Goal: Book appointment/travel/reservation

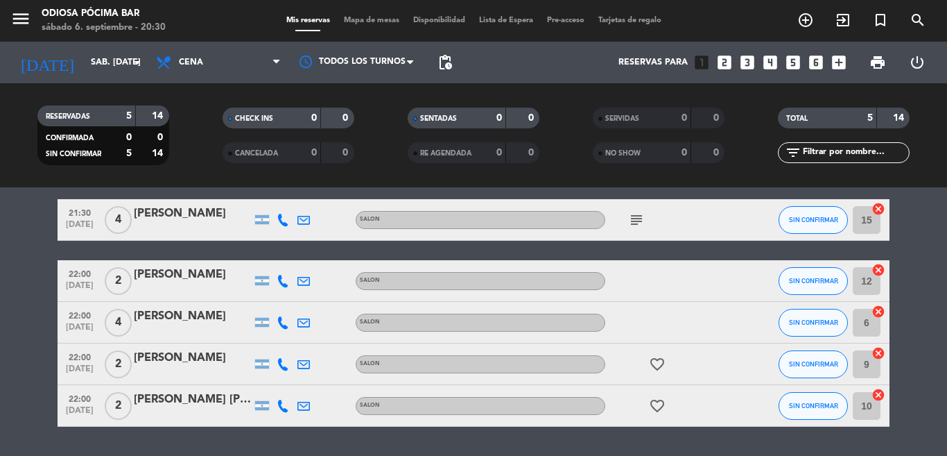
scroll to position [69, 0]
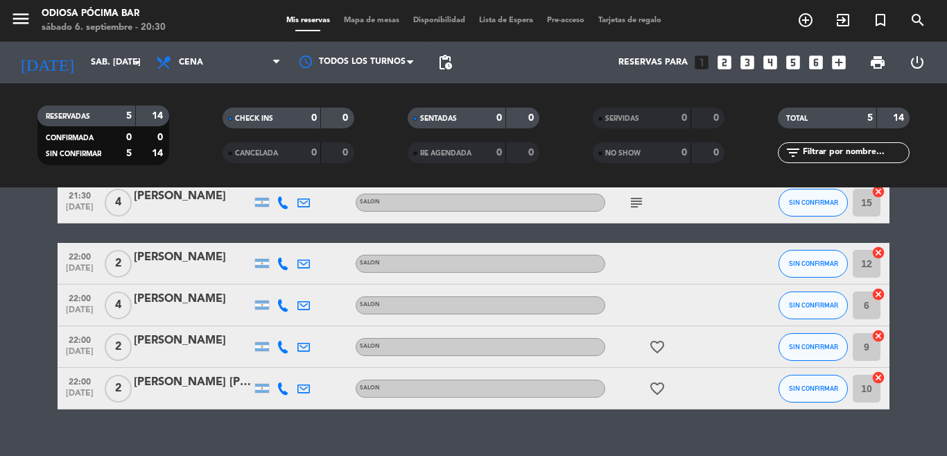
click at [730, 58] on icon "looks_two" at bounding box center [725, 62] width 18 height 18
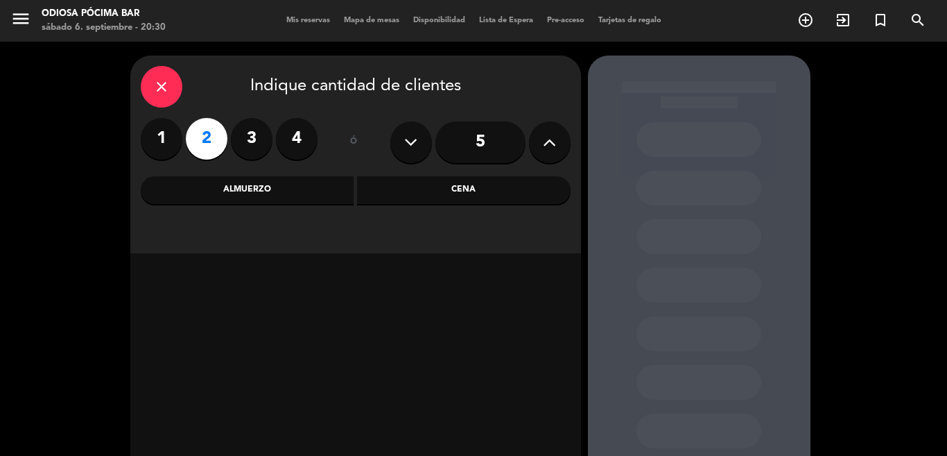
click at [472, 198] on div "Cena" at bounding box center [464, 190] width 214 height 28
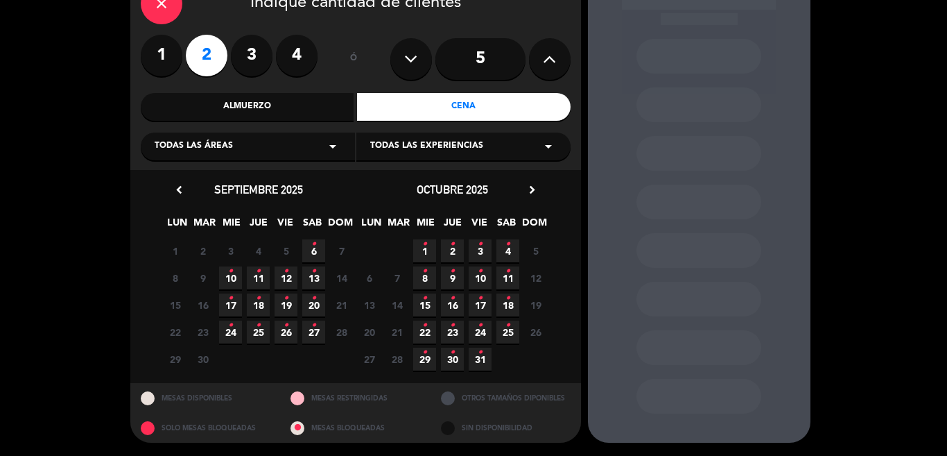
click at [309, 250] on span "6 •" at bounding box center [313, 250] width 23 height 23
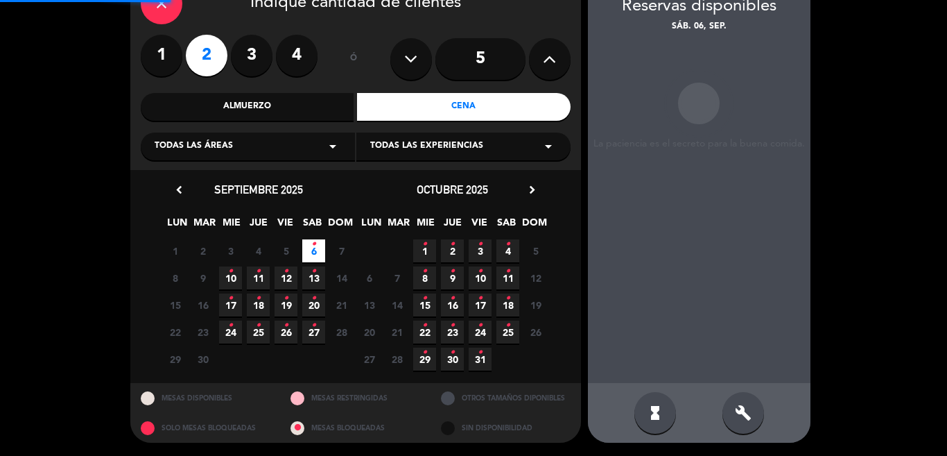
scroll to position [55, 0]
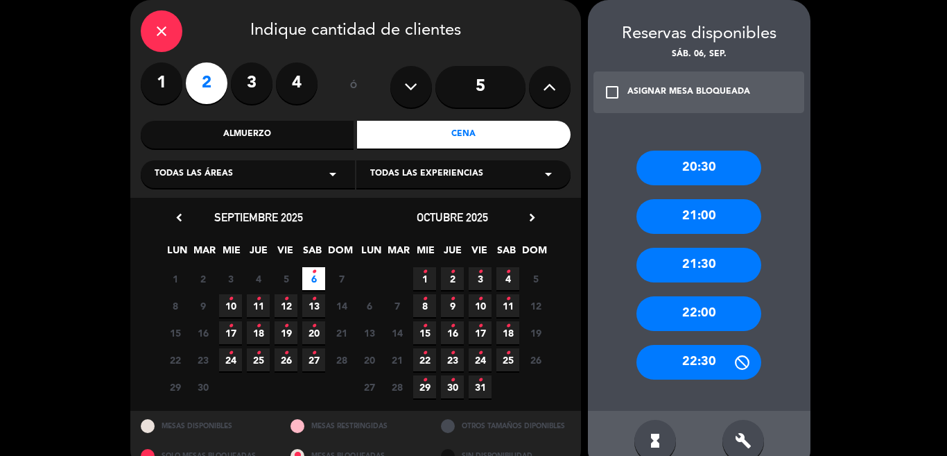
click at [722, 252] on div "21:30" at bounding box center [699, 265] width 125 height 35
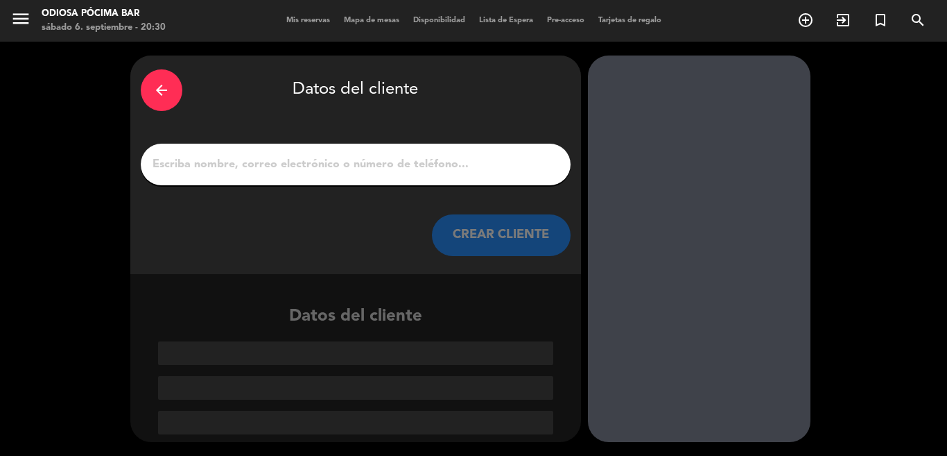
click at [391, 155] on input "1" at bounding box center [355, 164] width 409 height 19
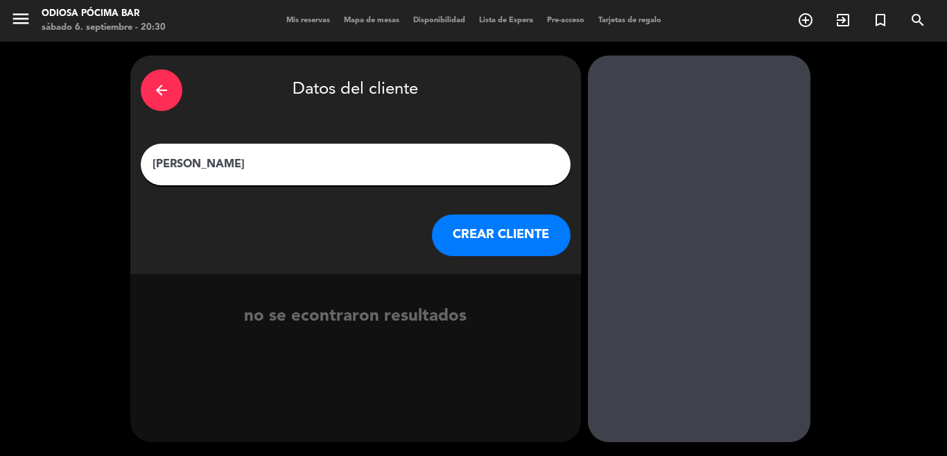
type input "[PERSON_NAME]"
click at [526, 229] on button "CREAR CLIENTE" at bounding box center [501, 235] width 139 height 42
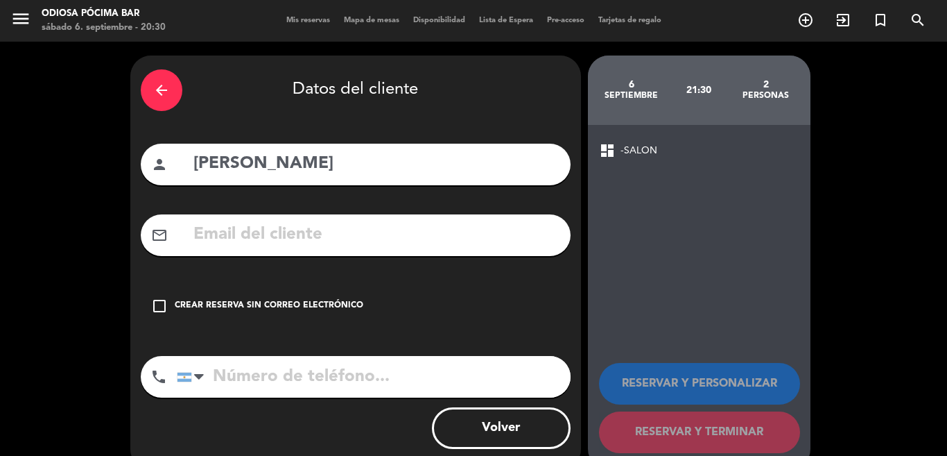
click at [242, 372] on input "tel" at bounding box center [374, 377] width 394 height 42
type input "2615408179"
click at [165, 305] on icon "check_box_outline_blank" at bounding box center [159, 306] width 17 height 17
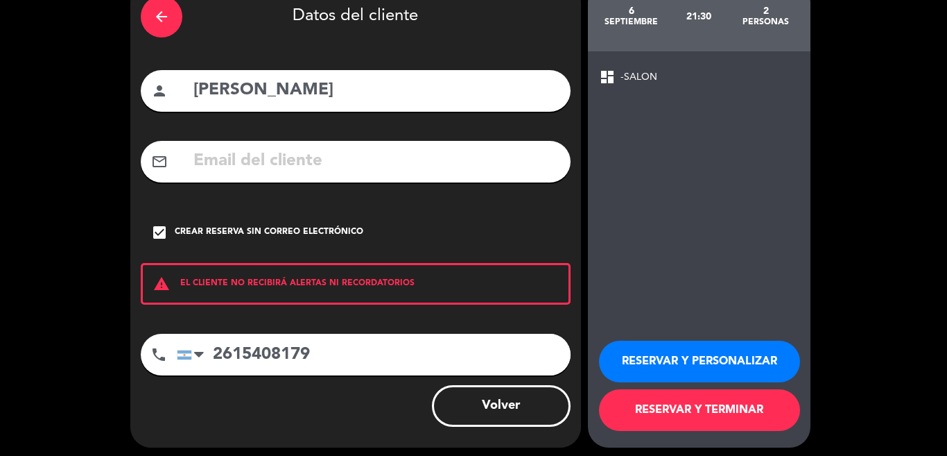
scroll to position [79, 0]
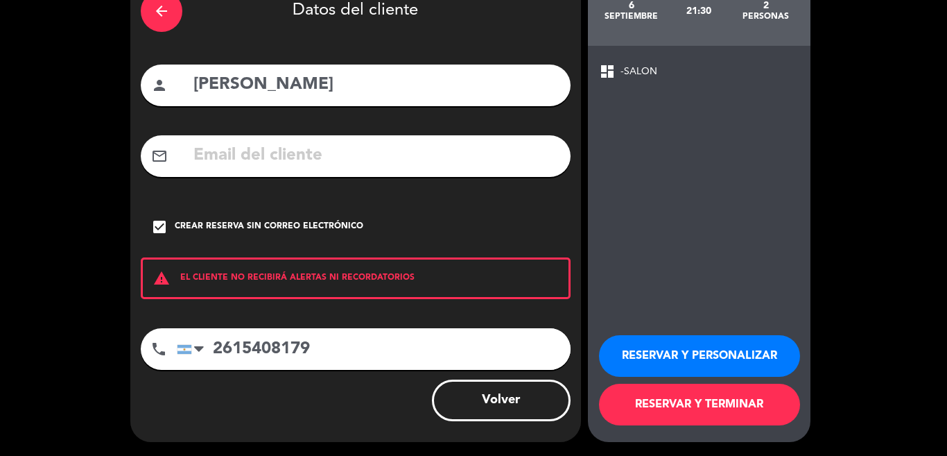
click at [715, 407] on button "RESERVAR Y TERMINAR" at bounding box center [699, 405] width 201 height 42
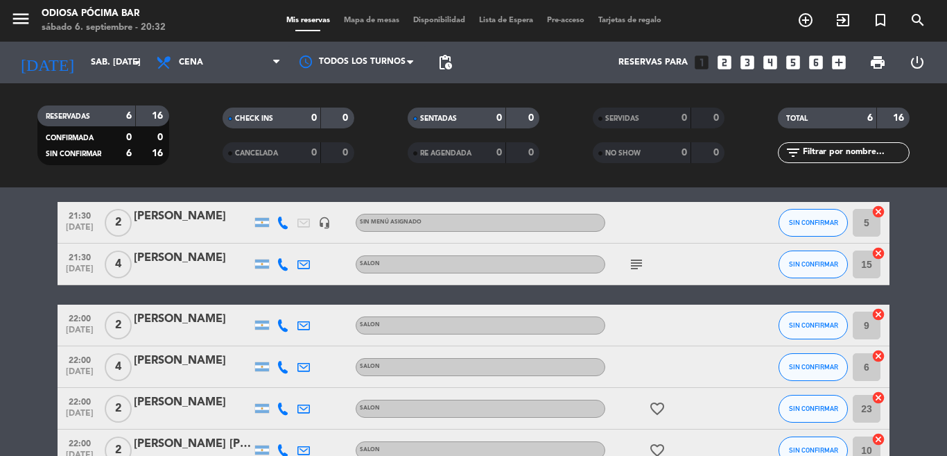
scroll to position [69, 0]
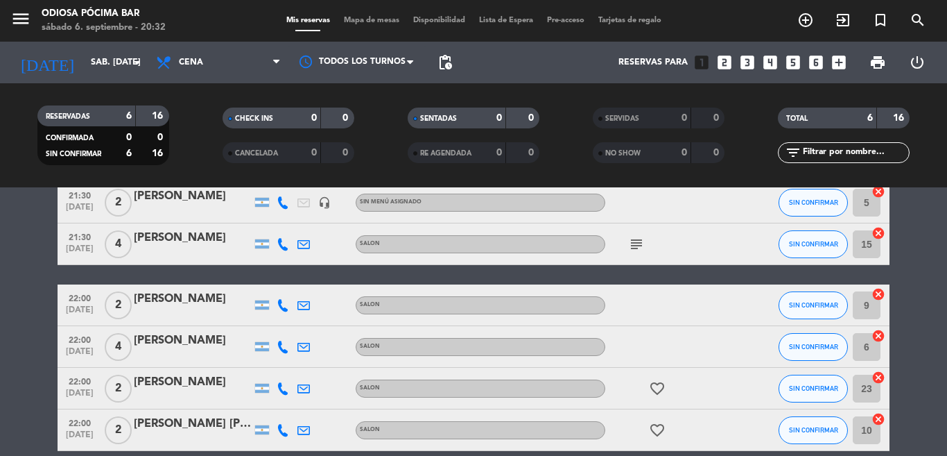
click at [728, 61] on icon "looks_two" at bounding box center [725, 62] width 18 height 18
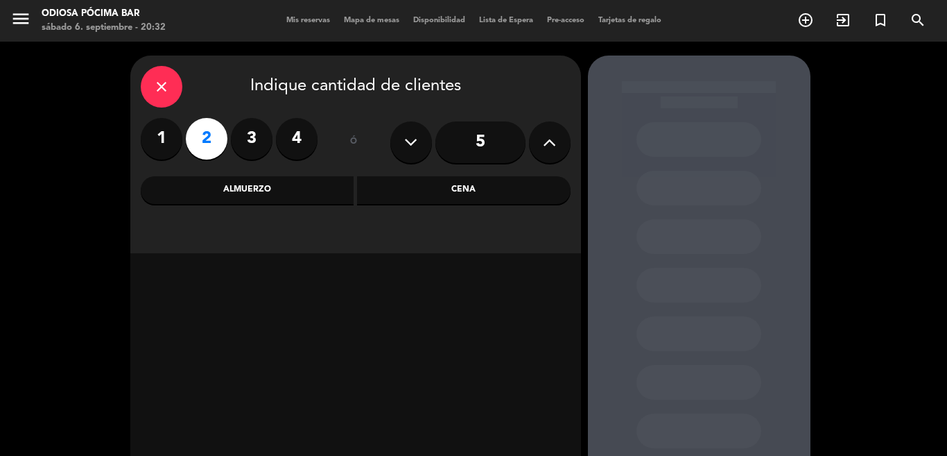
click at [438, 187] on div "Cena" at bounding box center [464, 190] width 214 height 28
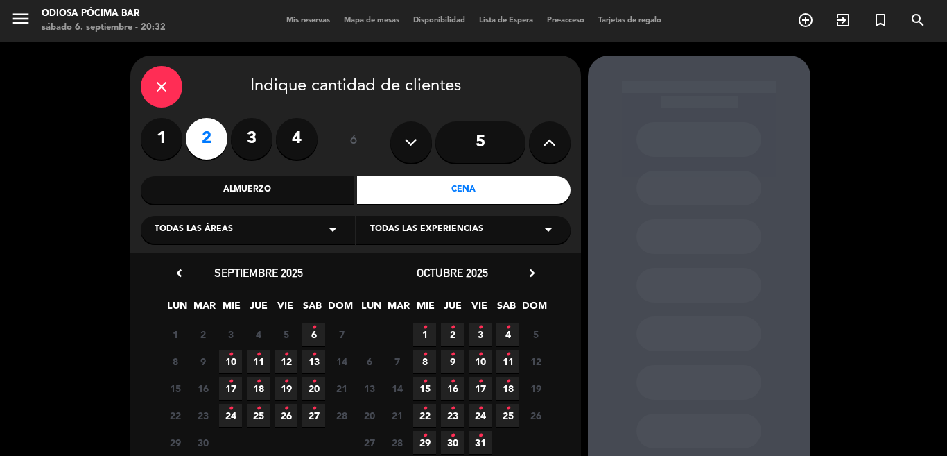
click at [304, 332] on span "6 •" at bounding box center [313, 334] width 23 height 23
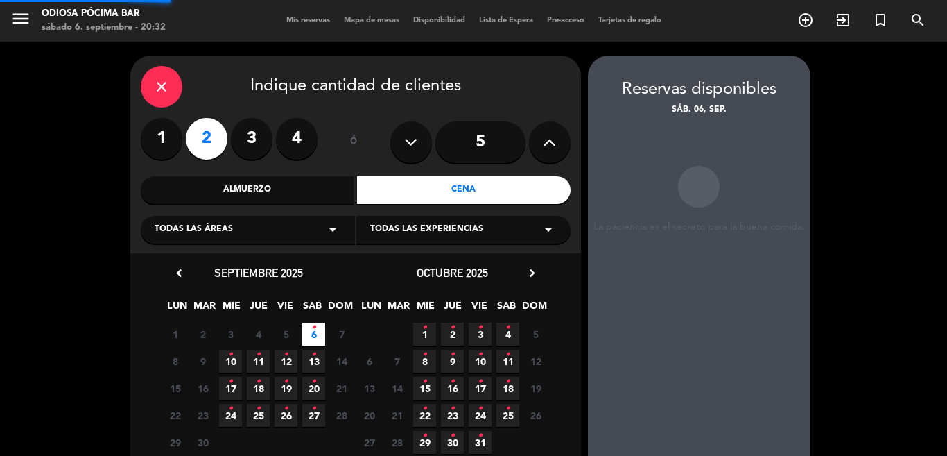
scroll to position [55, 0]
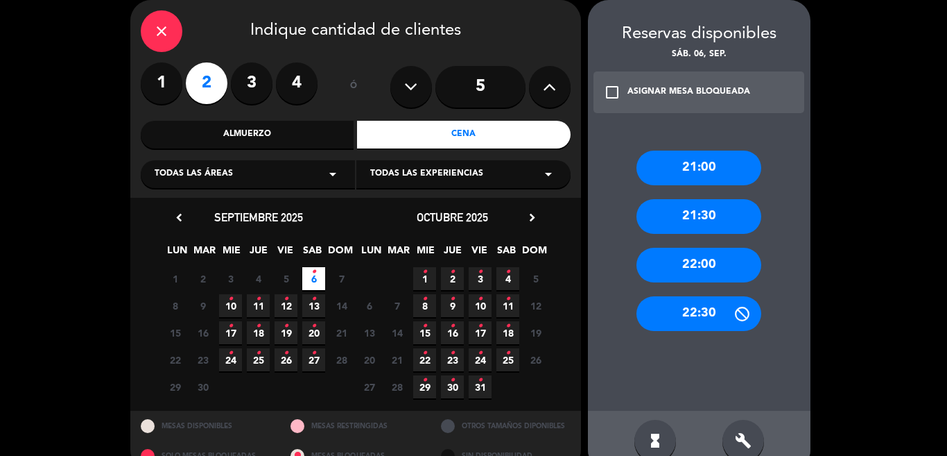
click at [704, 284] on div "21:00 21:30 22:00 22:30" at bounding box center [699, 267] width 223 height 289
click at [705, 273] on div "22:00" at bounding box center [699, 265] width 125 height 35
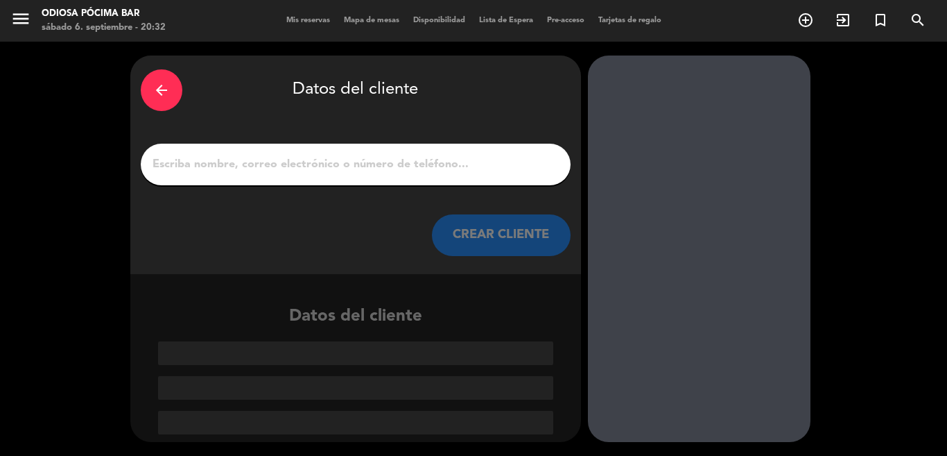
scroll to position [0, 0]
click at [252, 152] on div at bounding box center [356, 165] width 430 height 42
click at [248, 164] on input "1" at bounding box center [355, 164] width 409 height 19
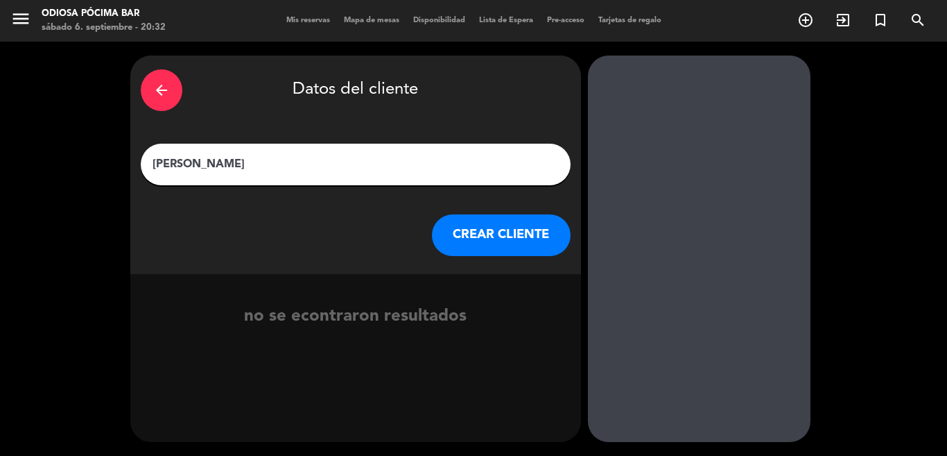
type input "[PERSON_NAME]"
click at [551, 239] on button "CREAR CLIENTE" at bounding box center [501, 235] width 139 height 42
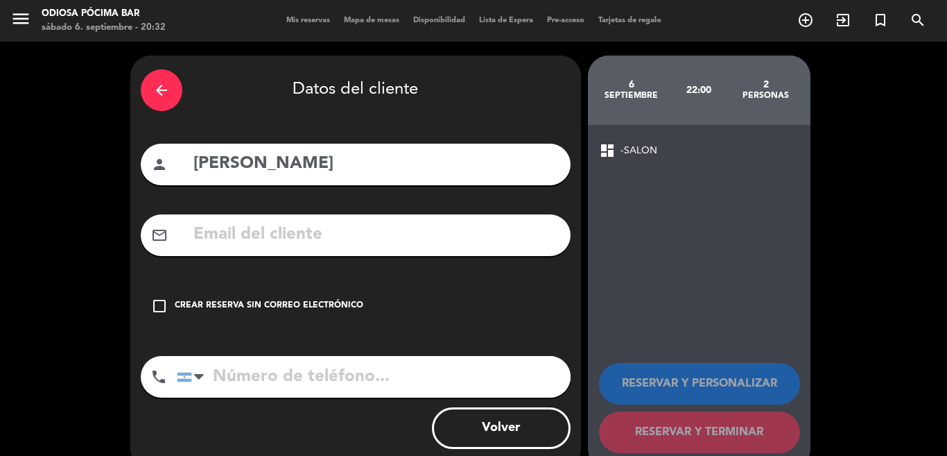
scroll to position [28, 0]
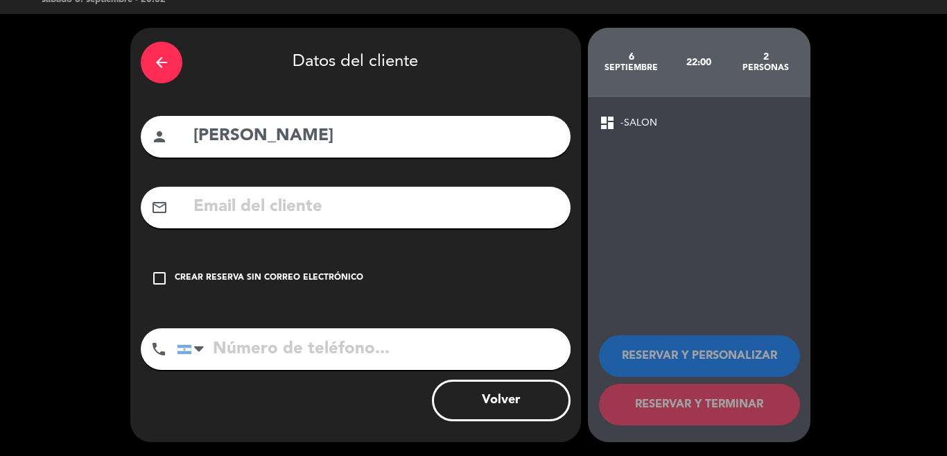
click at [165, 280] on icon "check_box_outline_blank" at bounding box center [159, 278] width 17 height 17
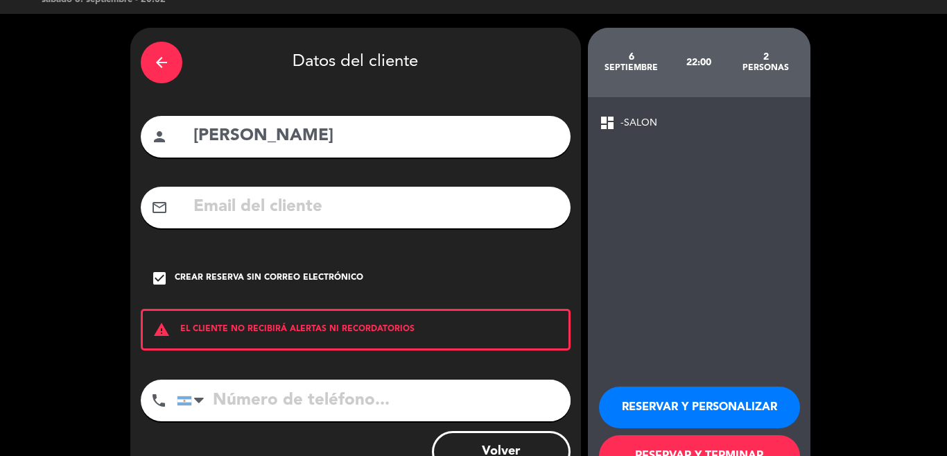
scroll to position [79, 0]
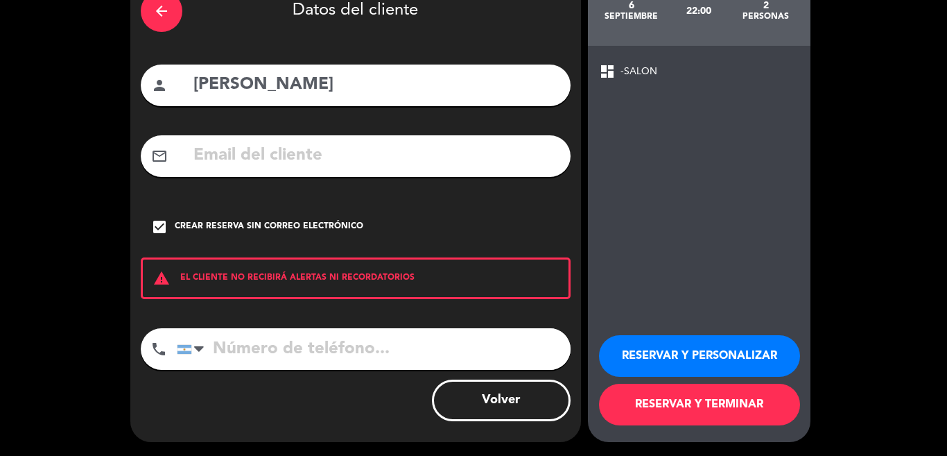
click at [677, 410] on button "RESERVAR Y TERMINAR" at bounding box center [699, 405] width 201 height 42
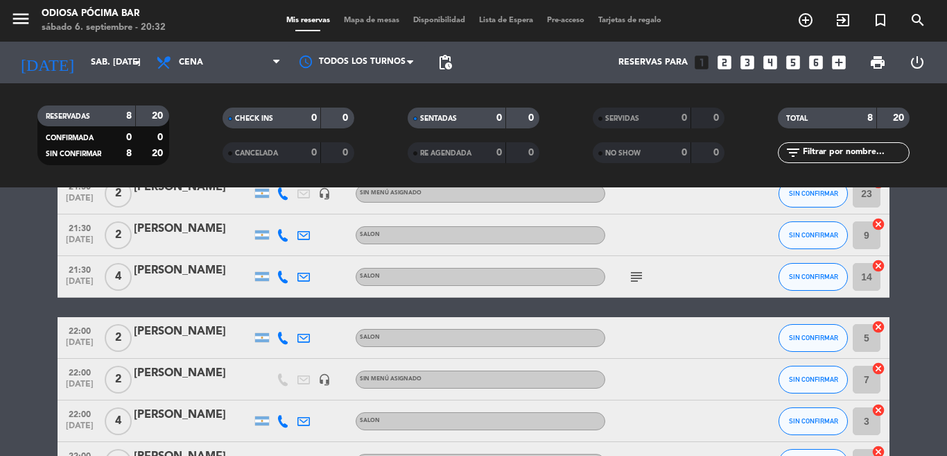
scroll to position [9, 0]
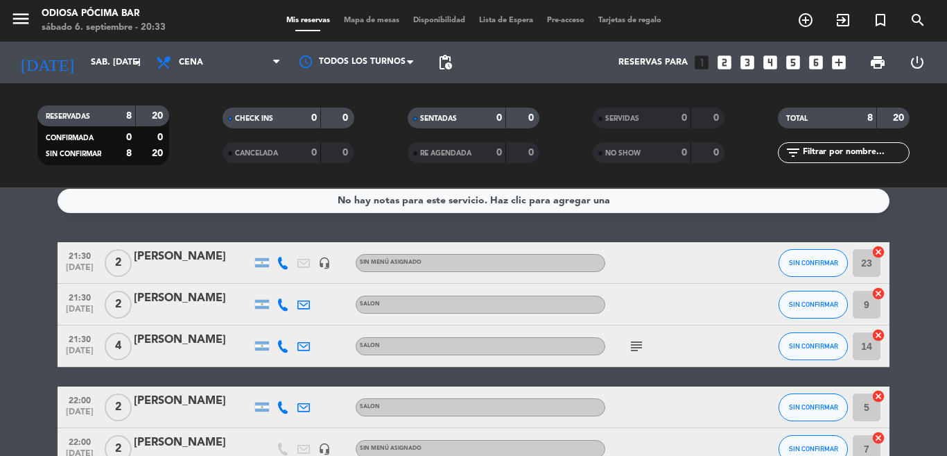
click at [872, 291] on icon "cancel" at bounding box center [879, 293] width 14 height 14
click at [170, 300] on div "[PERSON_NAME]" at bounding box center [193, 298] width 118 height 18
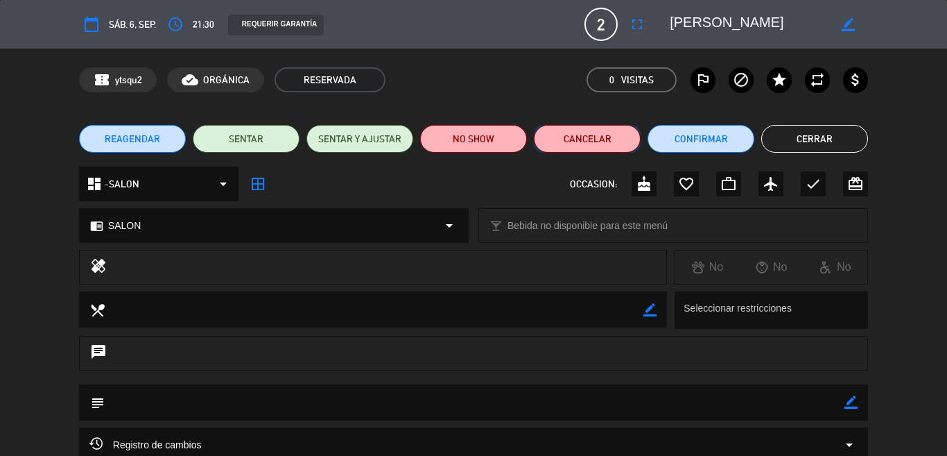
click at [607, 141] on button "Cancelar" at bounding box center [587, 139] width 107 height 28
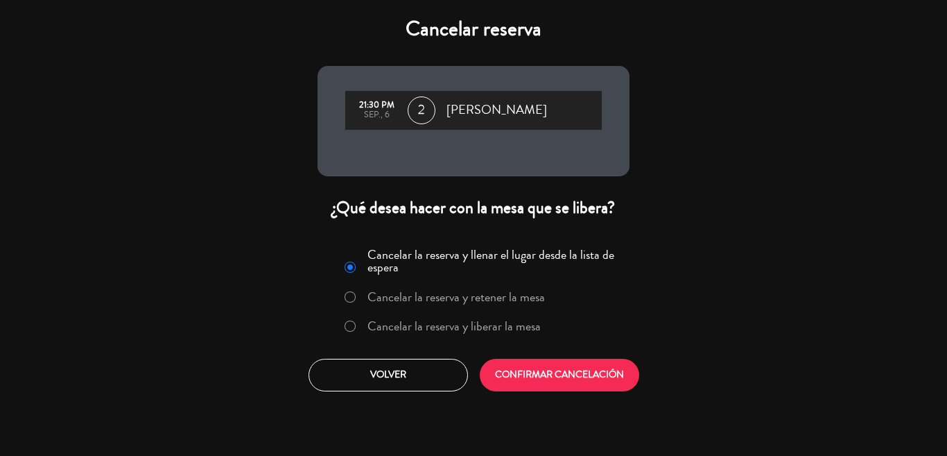
click at [359, 327] on label "Cancelar la reserva y liberar la mesa" at bounding box center [442, 326] width 211 height 25
click at [600, 377] on button "CONFIRMAR CANCELACIÓN" at bounding box center [560, 375] width 160 height 33
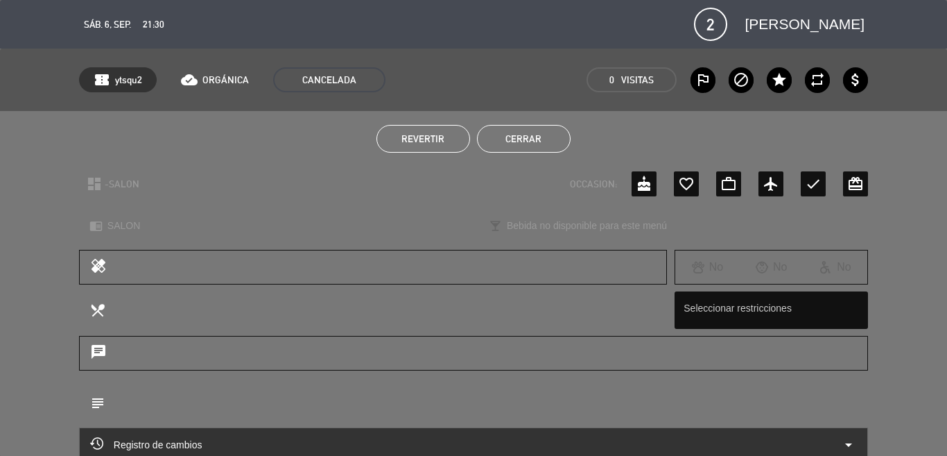
click at [488, 136] on button "Cerrar" at bounding box center [524, 139] width 94 height 28
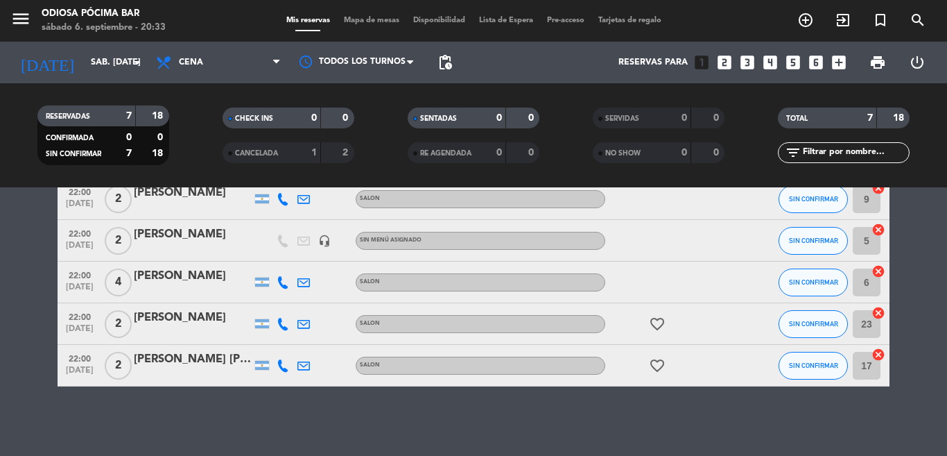
scroll to position [106, 0]
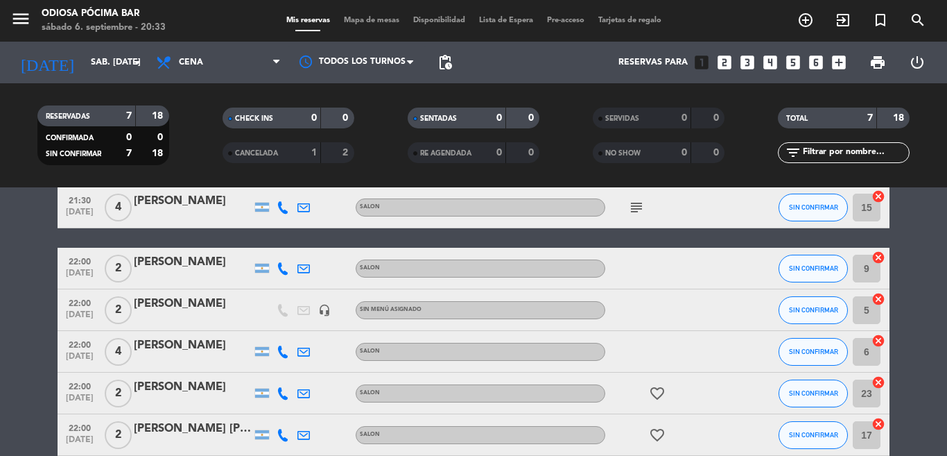
click at [631, 191] on div "subject" at bounding box center [667, 207] width 125 height 41
click at [628, 203] on icon "subject" at bounding box center [636, 207] width 17 height 17
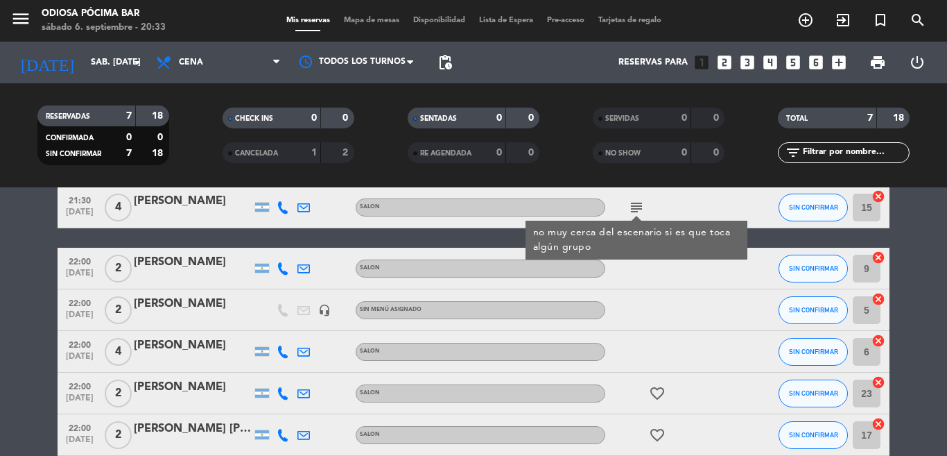
click at [628, 203] on icon "subject" at bounding box center [636, 207] width 17 height 17
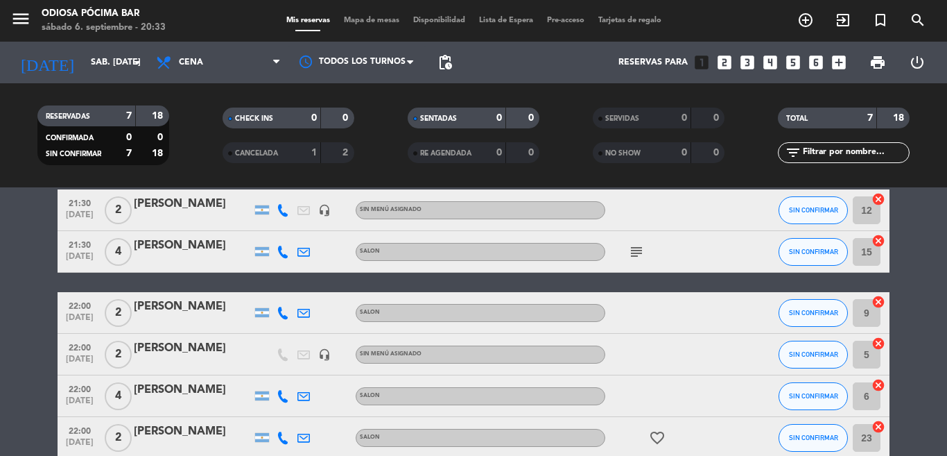
scroll to position [0, 0]
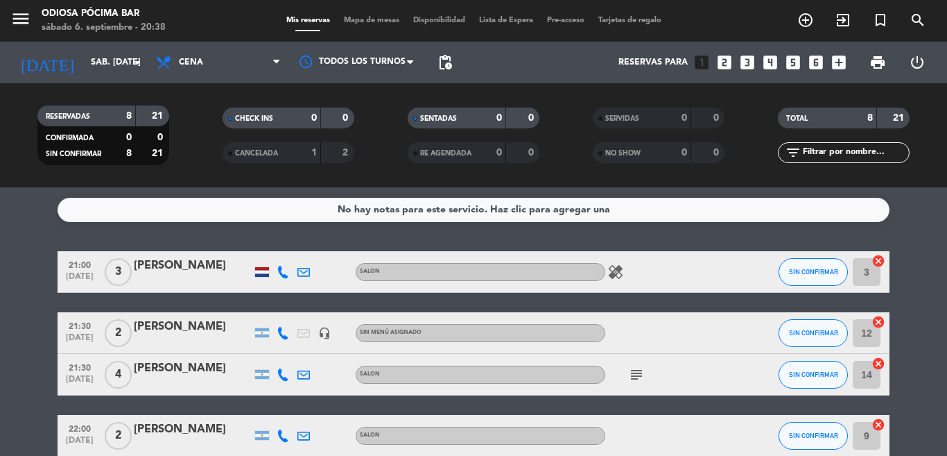
click at [164, 274] on div "[PERSON_NAME]" at bounding box center [193, 266] width 118 height 18
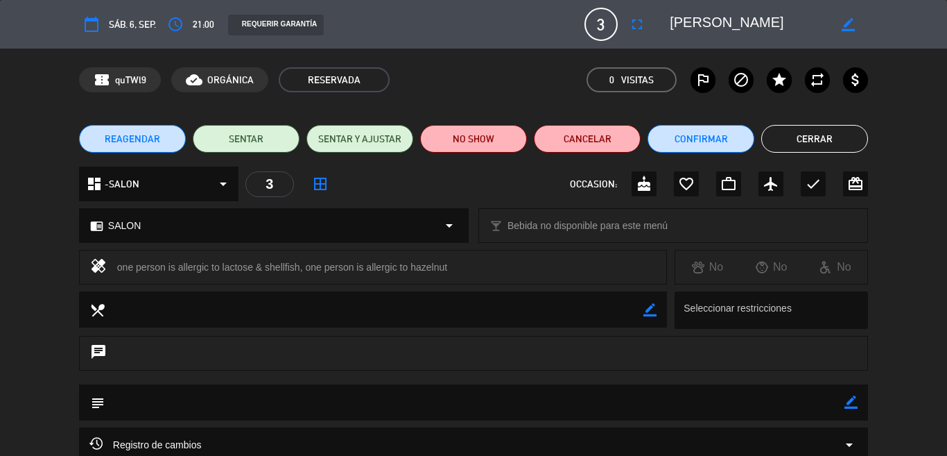
click at [768, 130] on button "Cerrar" at bounding box center [815, 139] width 107 height 28
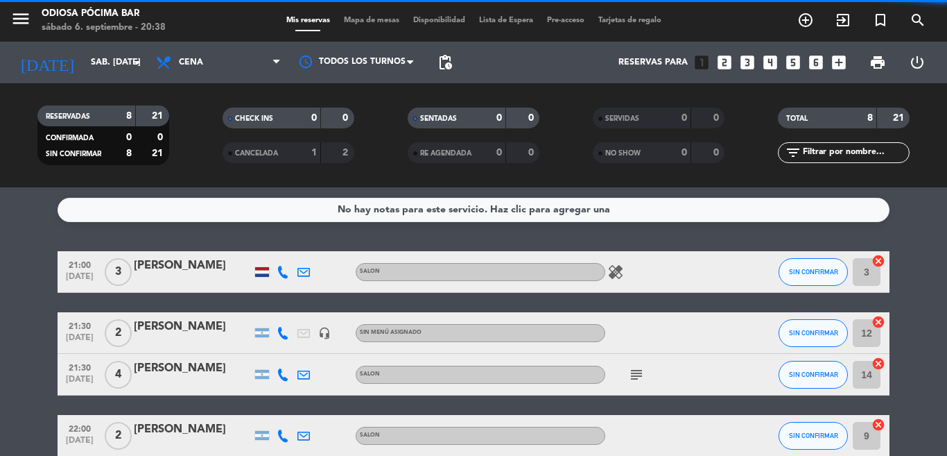
click at [608, 265] on icon "healing" at bounding box center [616, 272] width 17 height 17
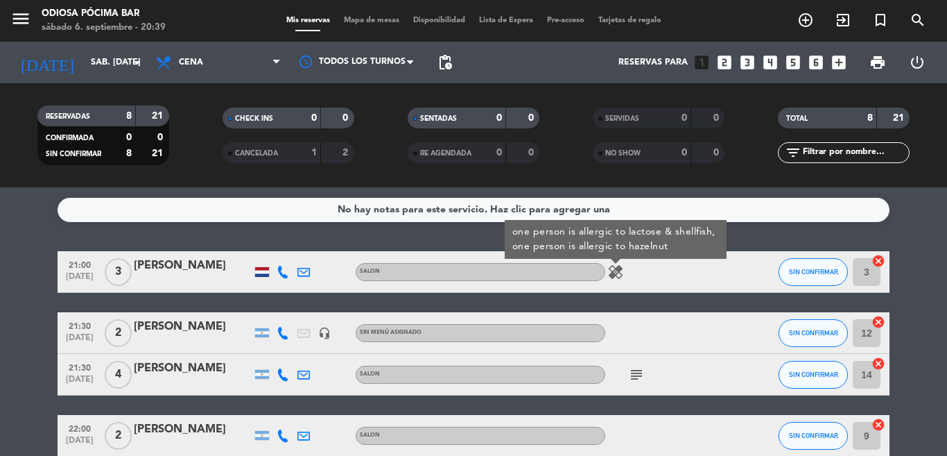
click at [682, 274] on div "healing one person is allergic to lactose & shellfish, one person is allergic t…" at bounding box center [667, 271] width 125 height 41
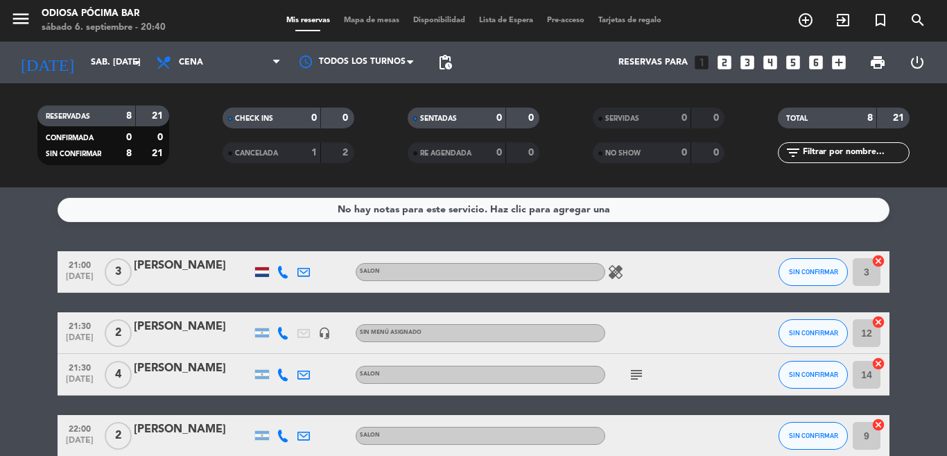
click at [613, 270] on icon "healing" at bounding box center [616, 272] width 17 height 17
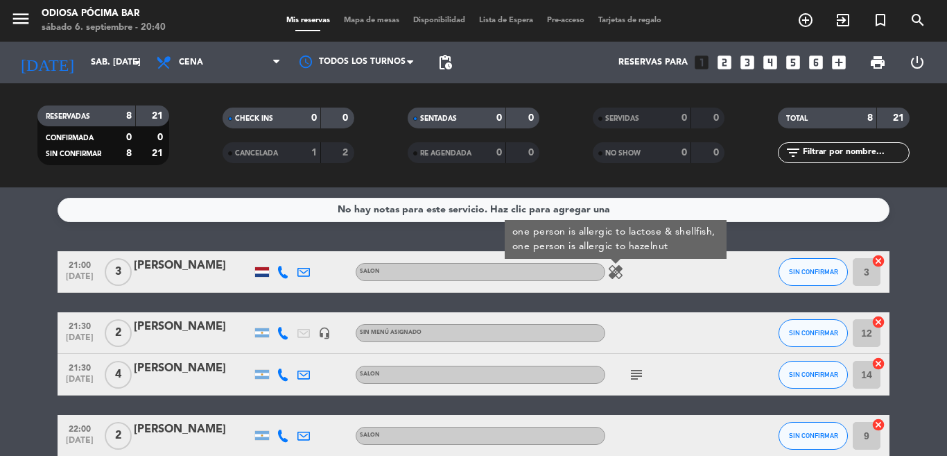
click at [612, 274] on icon "healing" at bounding box center [616, 272] width 17 height 17
